Goal: Go to known website: Go to known website

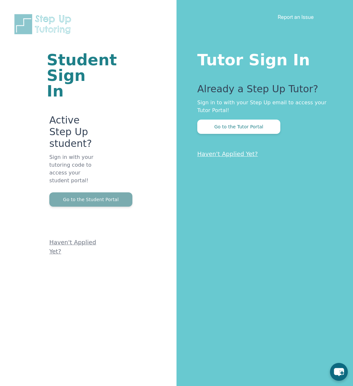
click at [116, 192] on button "Go to the Student Portal" at bounding box center [90, 199] width 83 height 14
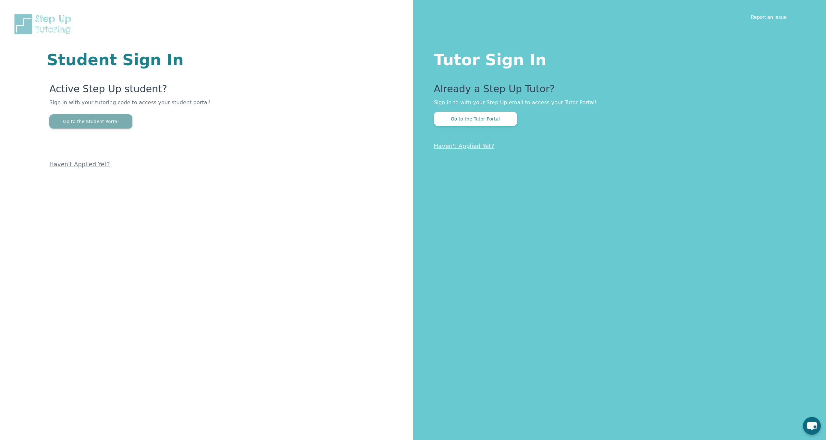
click at [80, 118] on button "Go to the Student Portal" at bounding box center [90, 121] width 83 height 14
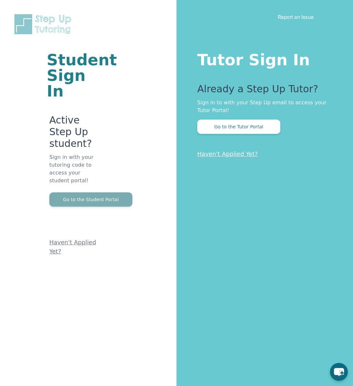
click at [71, 192] on button "Go to the Student Portal" at bounding box center [90, 199] width 83 height 14
click at [84, 192] on button "Go to the Student Portal" at bounding box center [90, 199] width 83 height 14
click at [114, 192] on button "Go to the Student Portal" at bounding box center [90, 199] width 83 height 14
